Goal: Ask a question

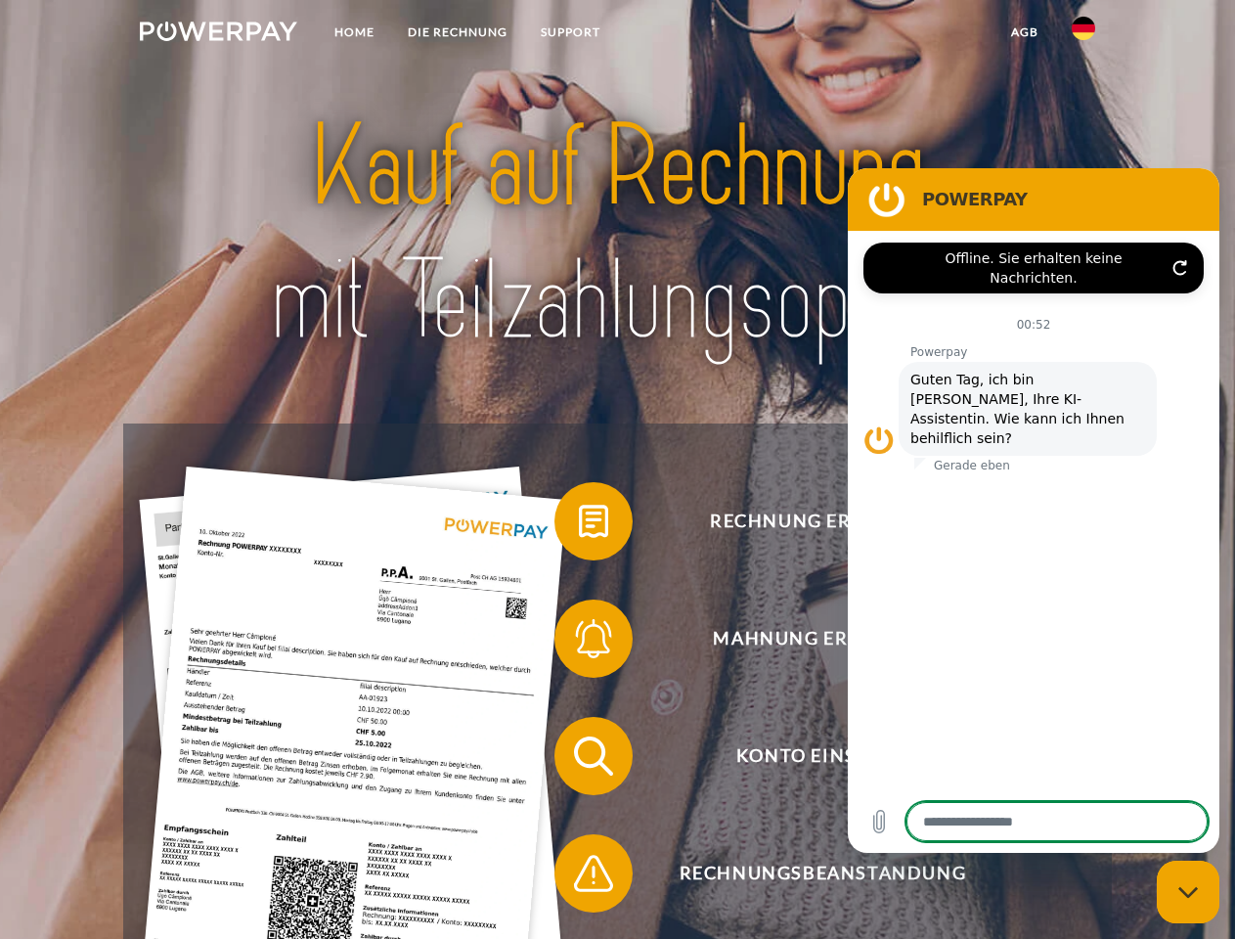
click at [218, 34] on img at bounding box center [218, 32] width 157 height 20
click at [1084, 34] on img at bounding box center [1083, 28] width 23 height 23
click at [1024, 32] on link "agb" at bounding box center [1025, 32] width 61 height 35
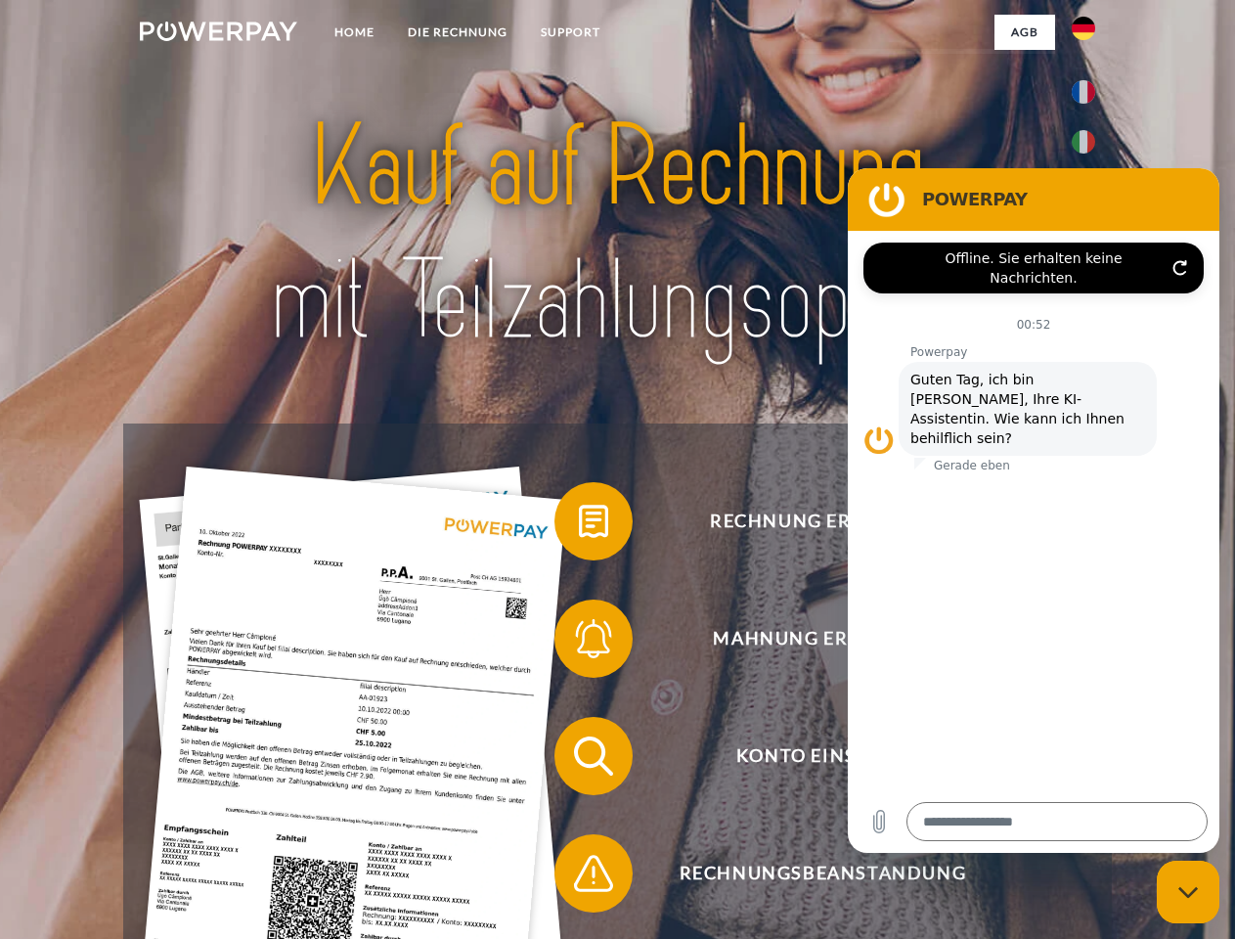
click at [579, 525] on span at bounding box center [564, 521] width 98 height 98
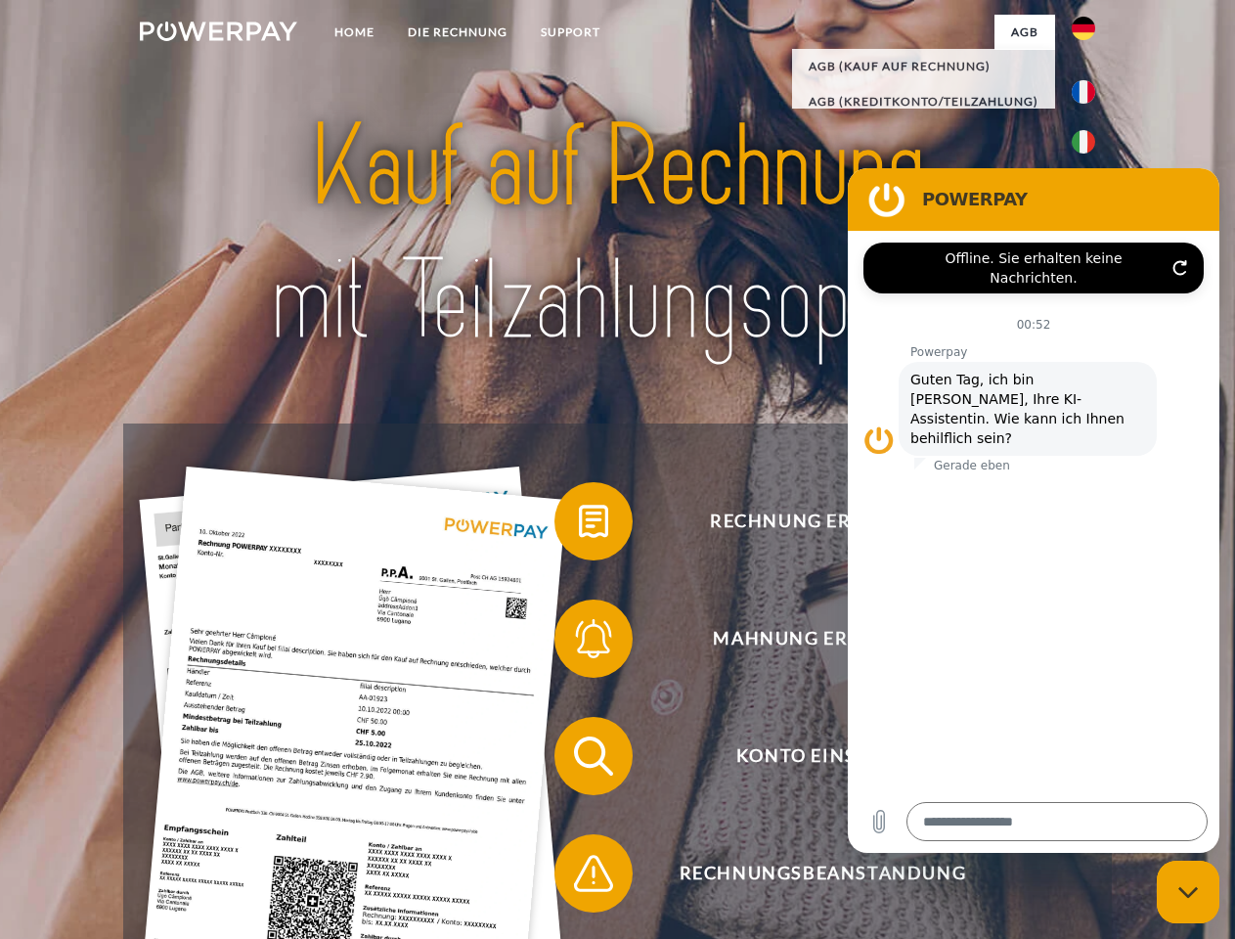
click at [579, 643] on span at bounding box center [564, 639] width 98 height 98
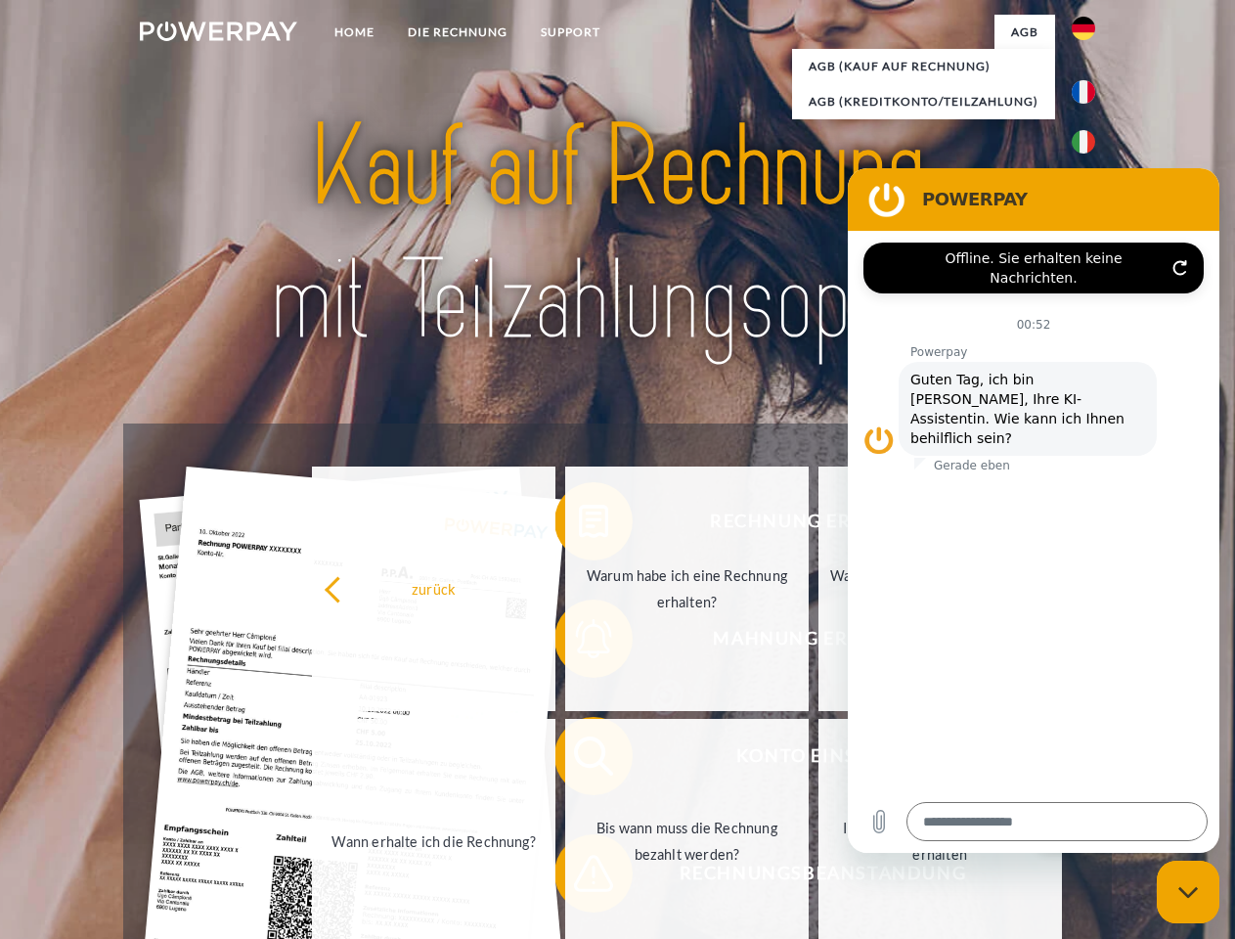
click at [579, 760] on link "Bis wann muss die Rechnung bezahlt werden?" at bounding box center [687, 841] width 244 height 245
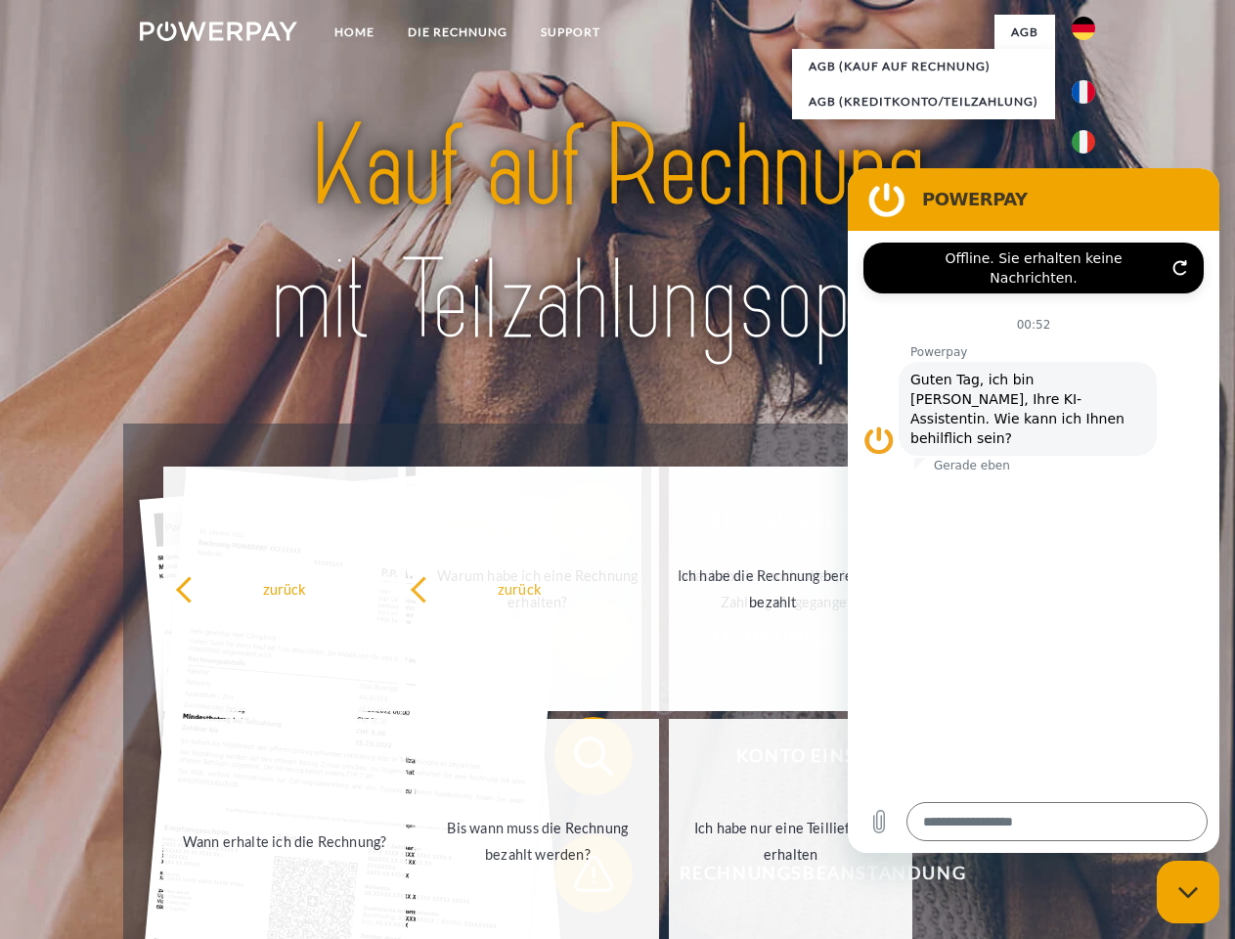
click at [579, 877] on span at bounding box center [564, 873] width 98 height 98
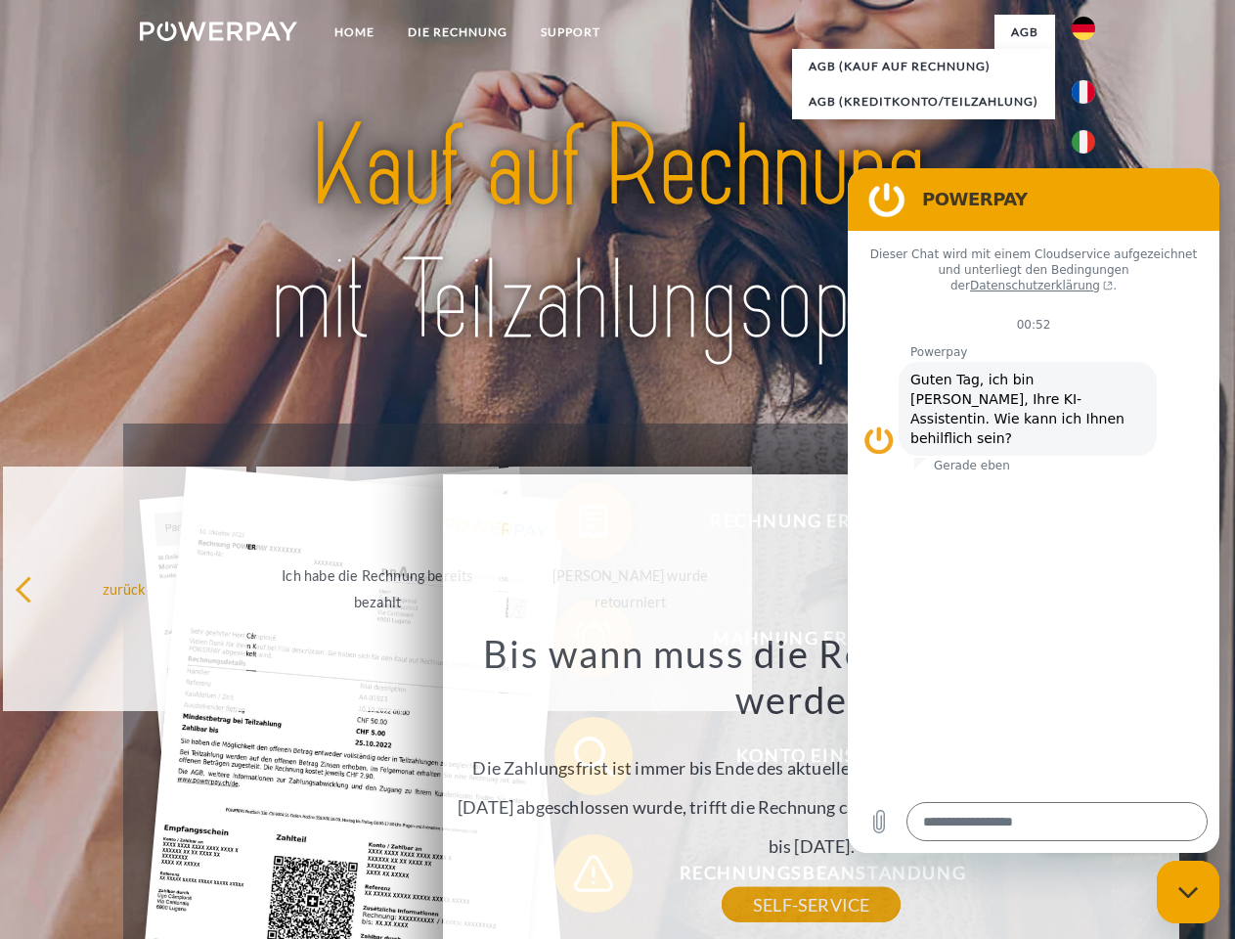
click at [1188, 892] on icon "Messaging-Fenster schließen" at bounding box center [1189, 892] width 21 height 13
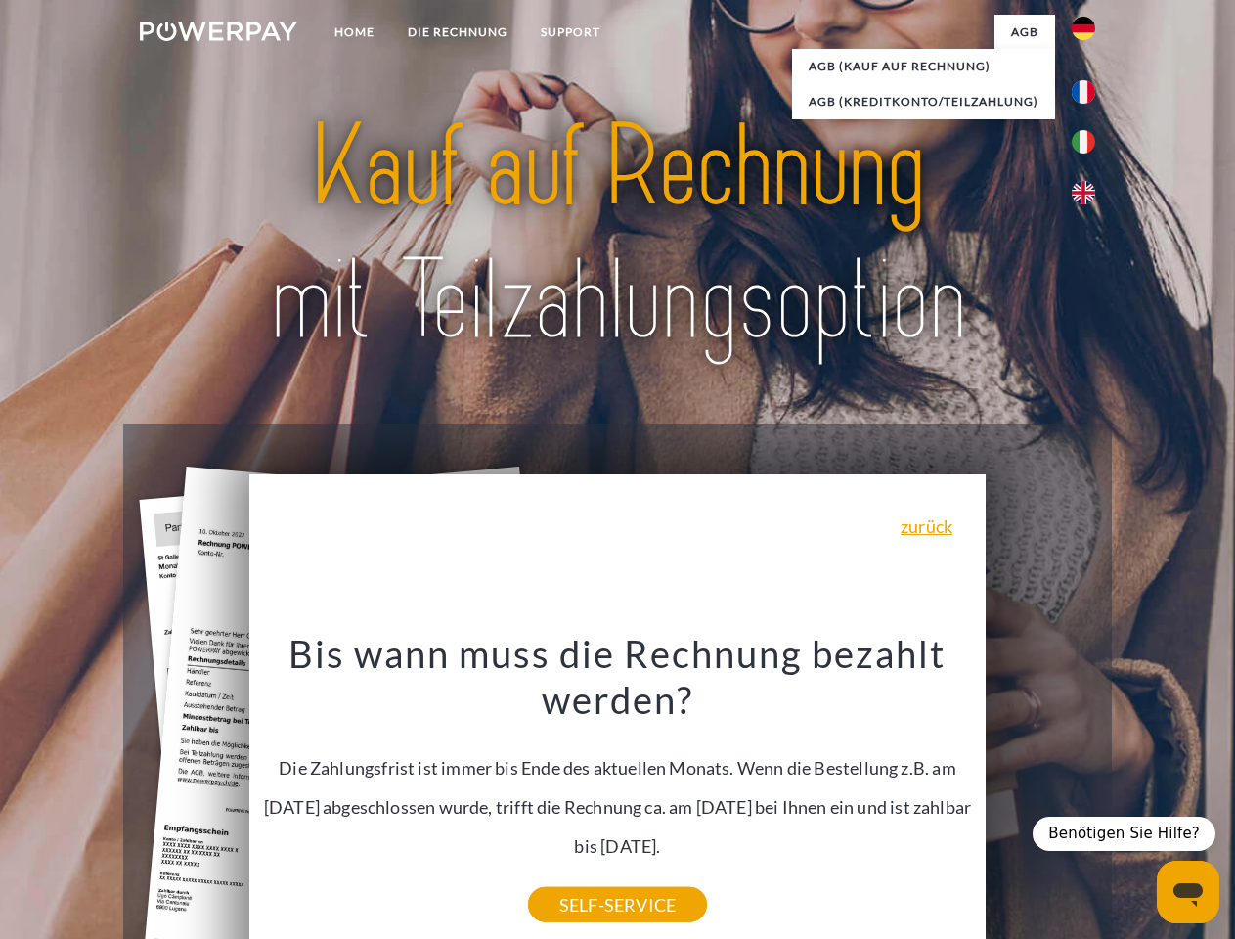
type textarea "*"
